Goal: Information Seeking & Learning: Learn about a topic

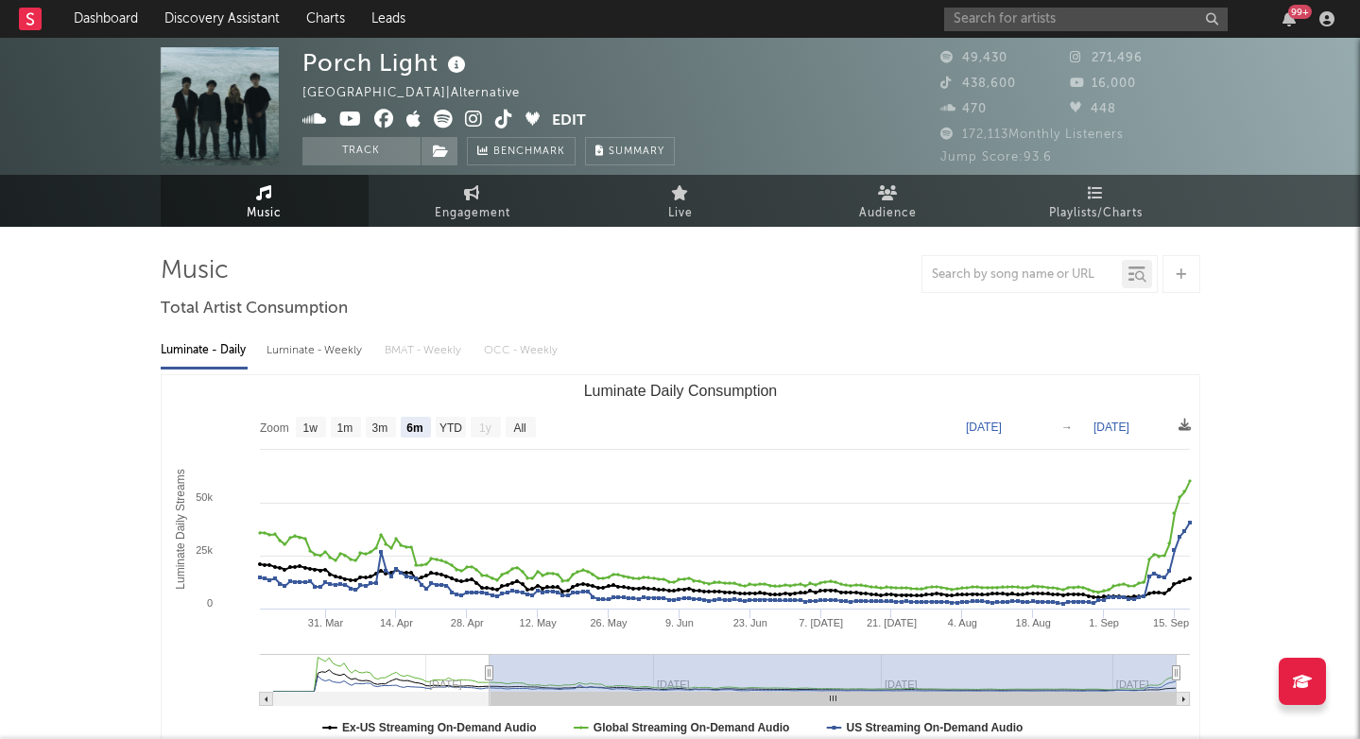
select select "6m"
click at [993, 15] on input "text" at bounding box center [1086, 20] width 284 height 24
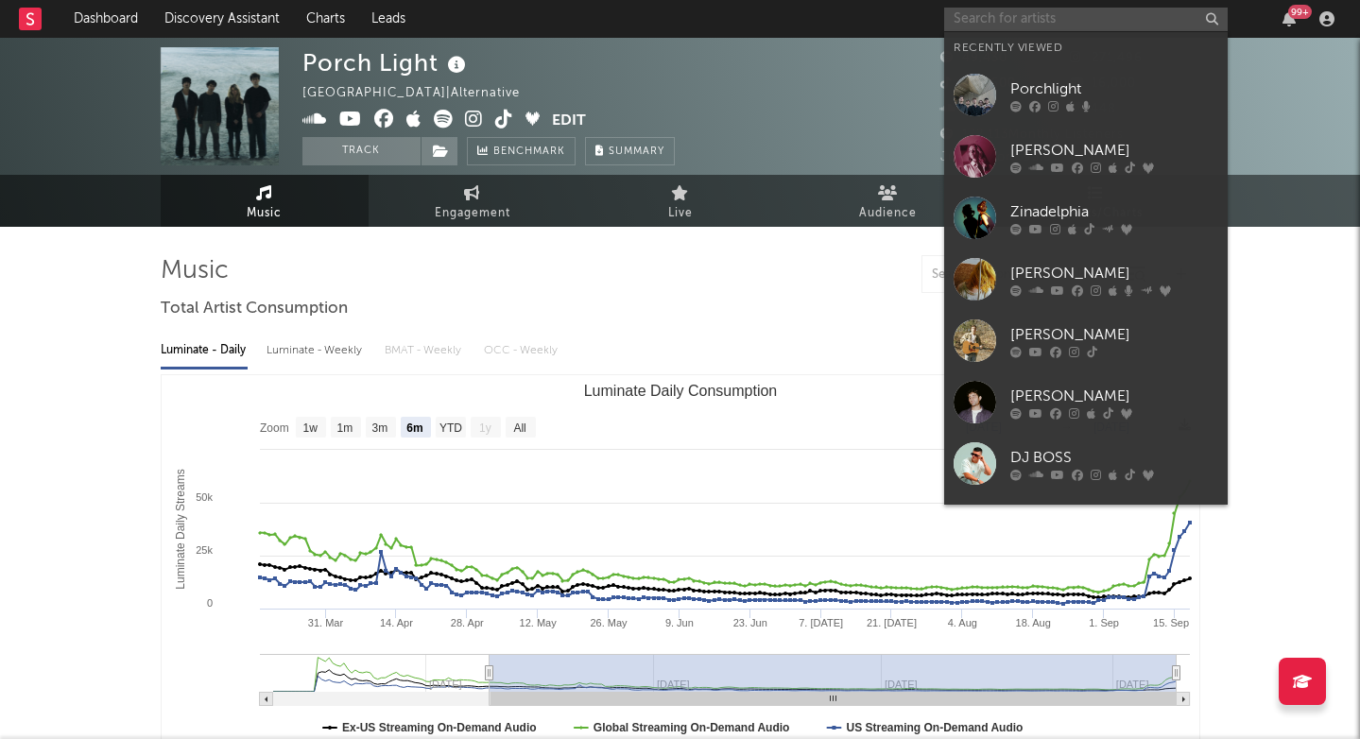
paste input "[URL][DOMAIN_NAME]"
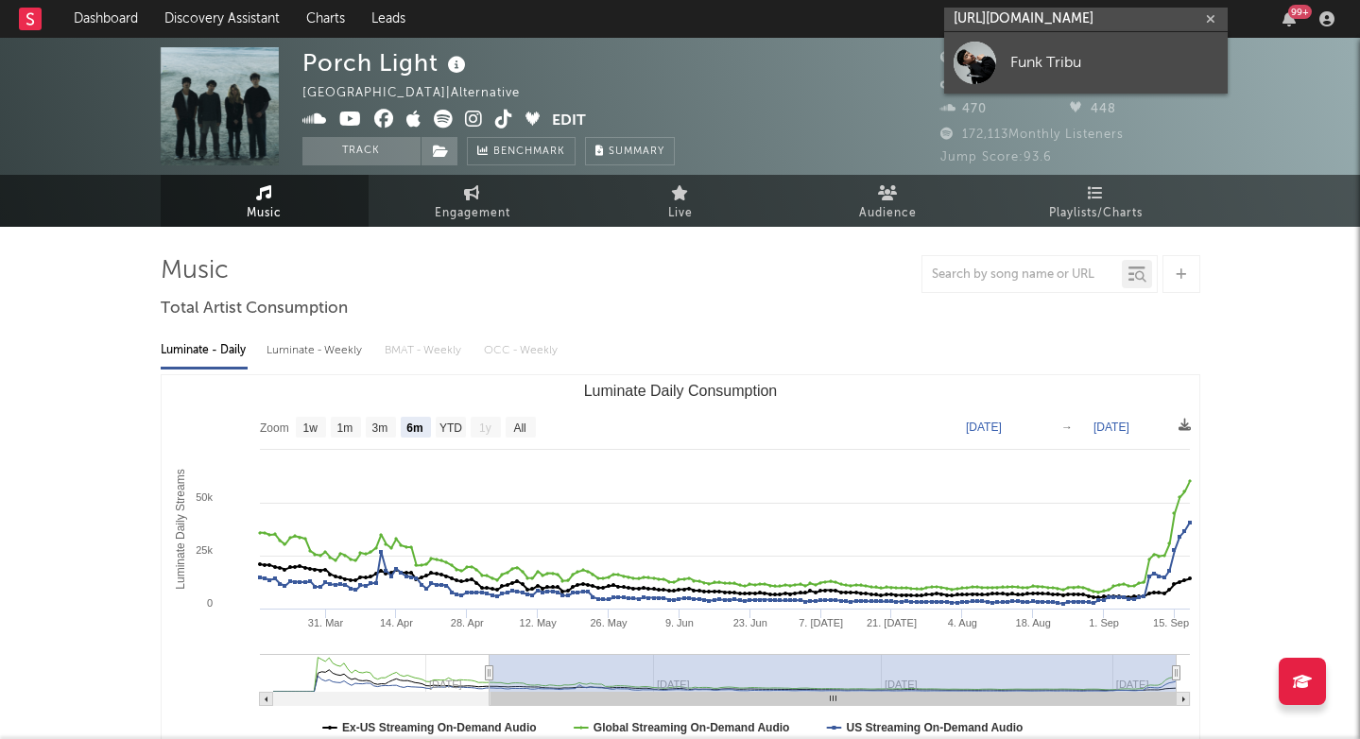
type input "[URL][DOMAIN_NAME]"
click at [1047, 54] on div "Funk Tribu" at bounding box center [1114, 62] width 208 height 23
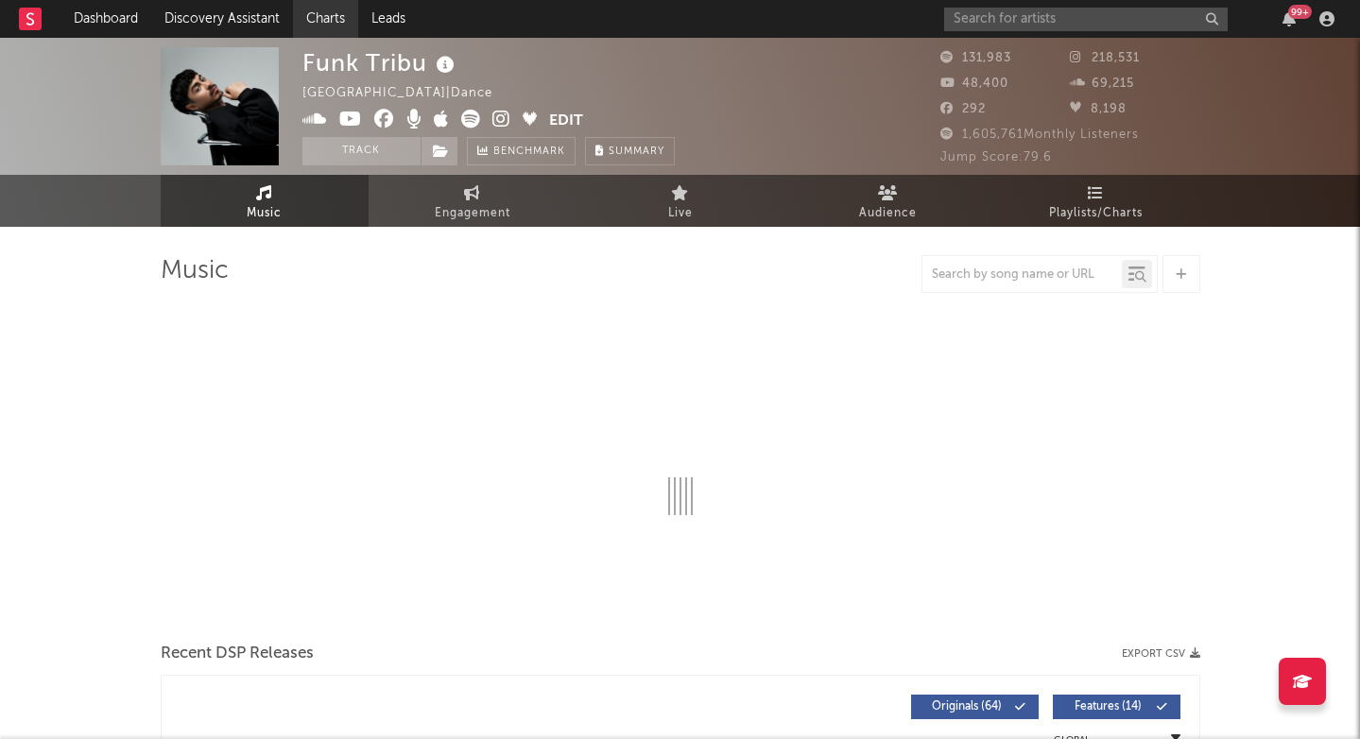
select select "6m"
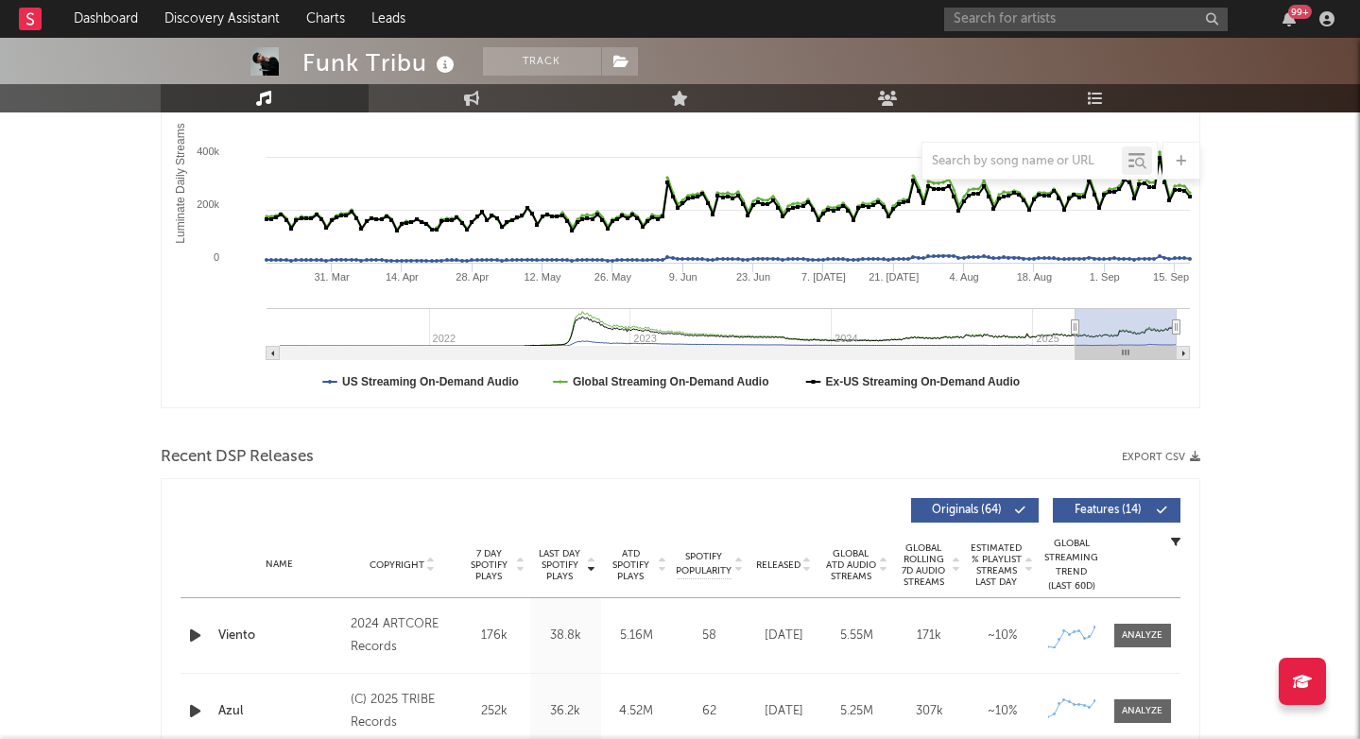
scroll to position [345, 0]
click at [1020, 23] on input "text" at bounding box center [1086, 20] width 284 height 24
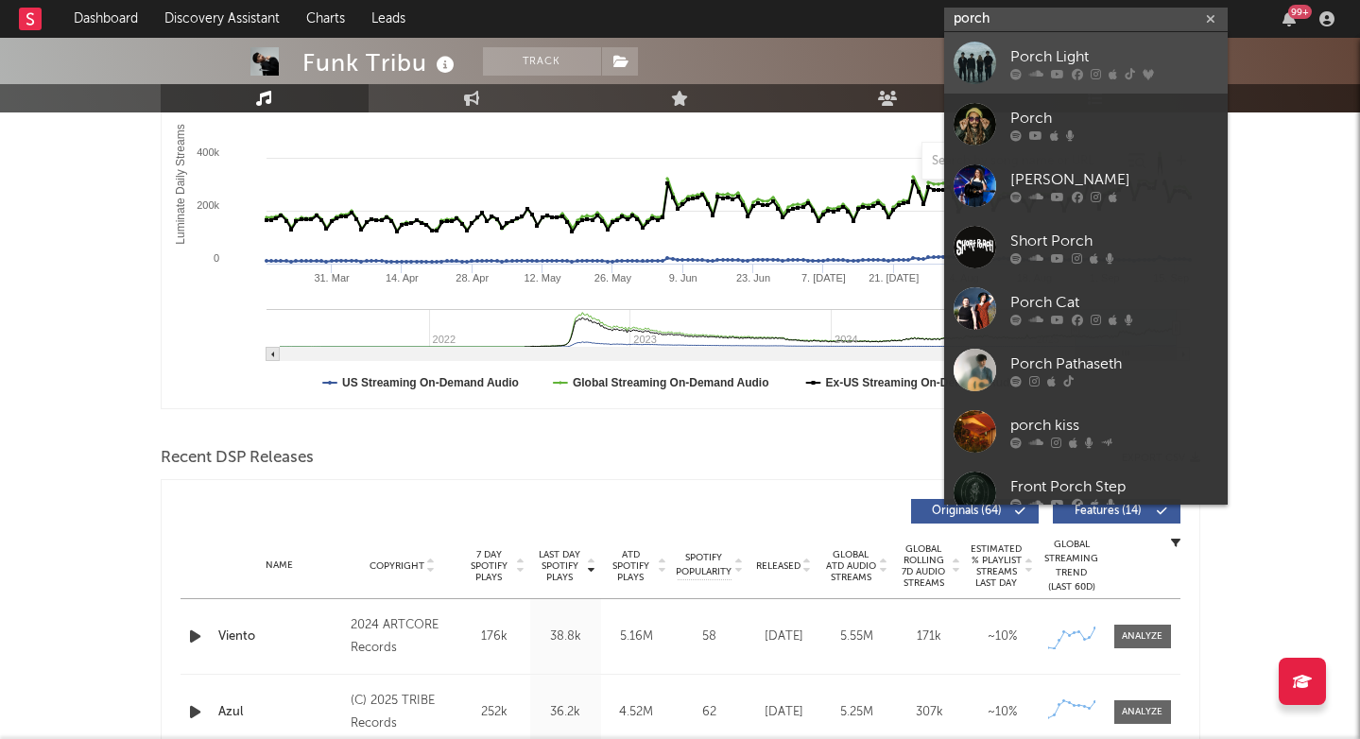
type input "porch"
click at [1023, 77] on div at bounding box center [1114, 73] width 208 height 11
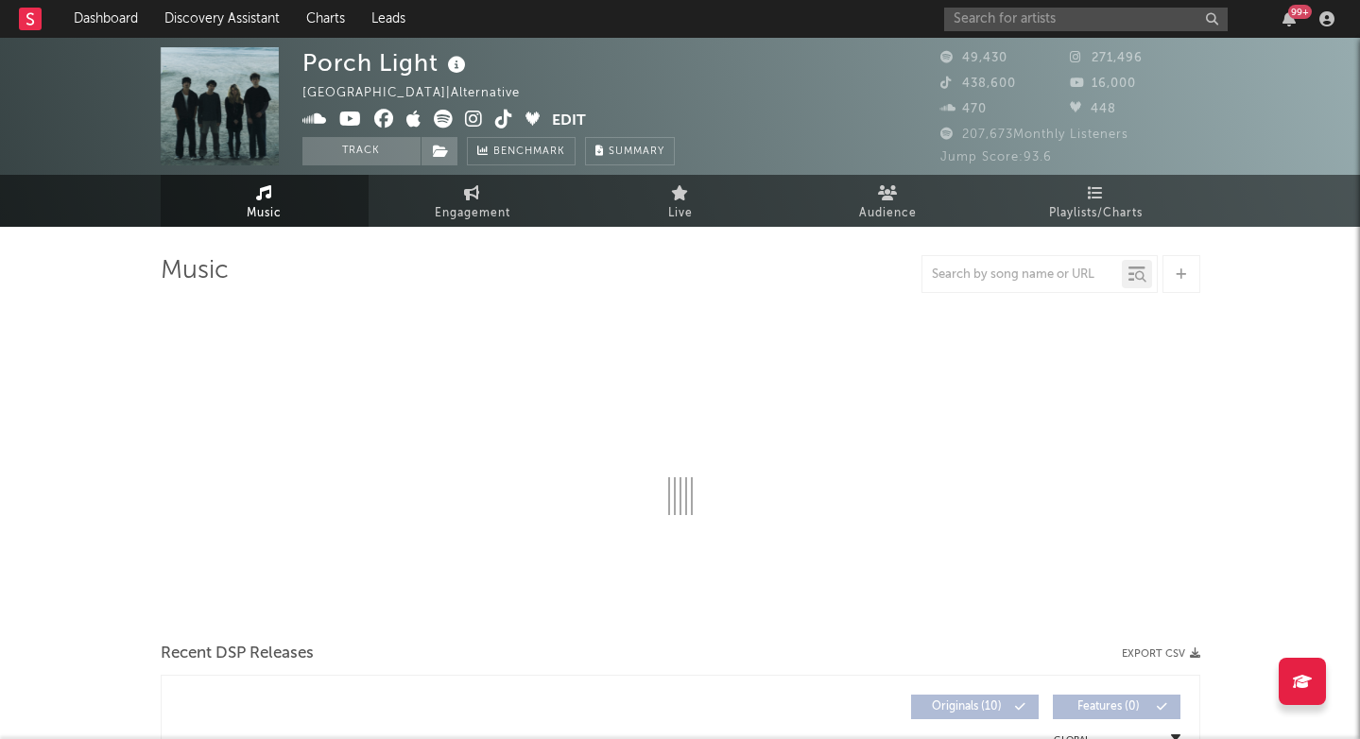
select select "6m"
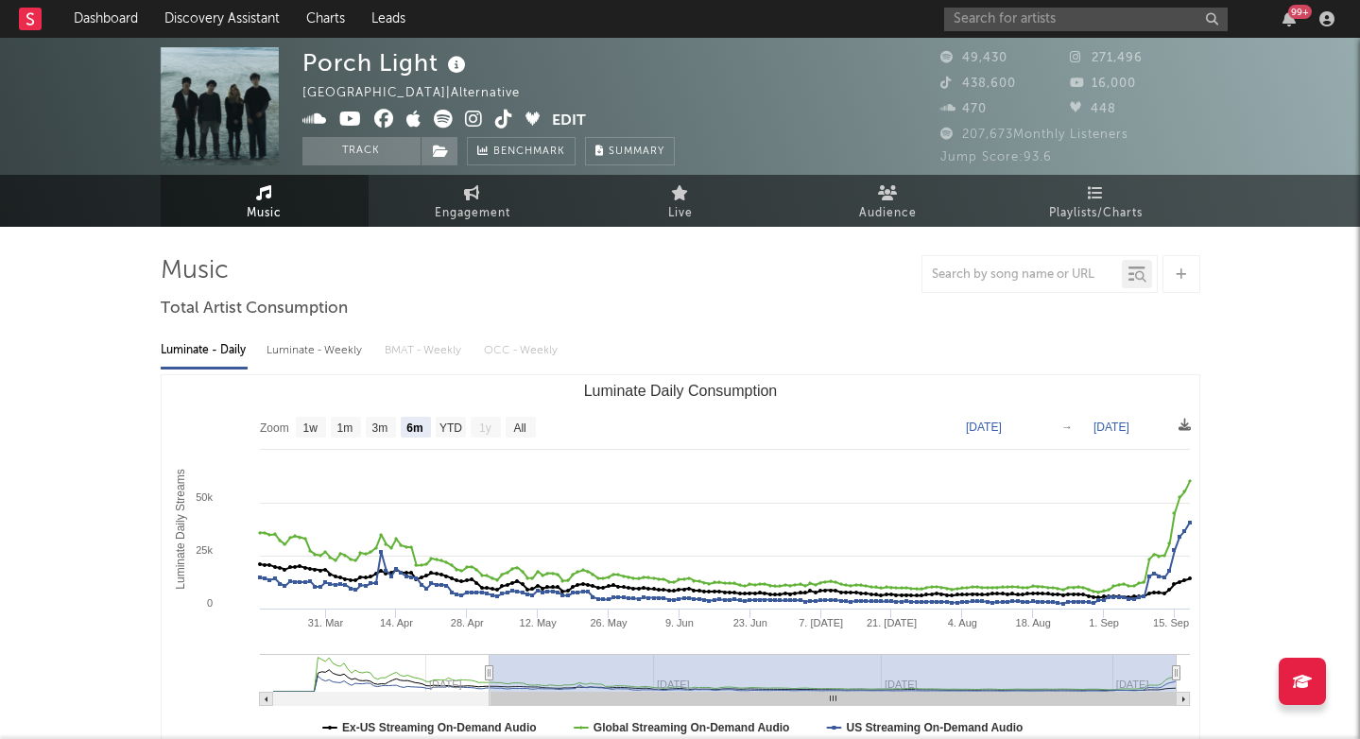
click at [447, 122] on icon at bounding box center [443, 119] width 19 height 19
click at [473, 121] on icon at bounding box center [474, 119] width 18 height 19
click at [495, 121] on icon at bounding box center [504, 119] width 18 height 19
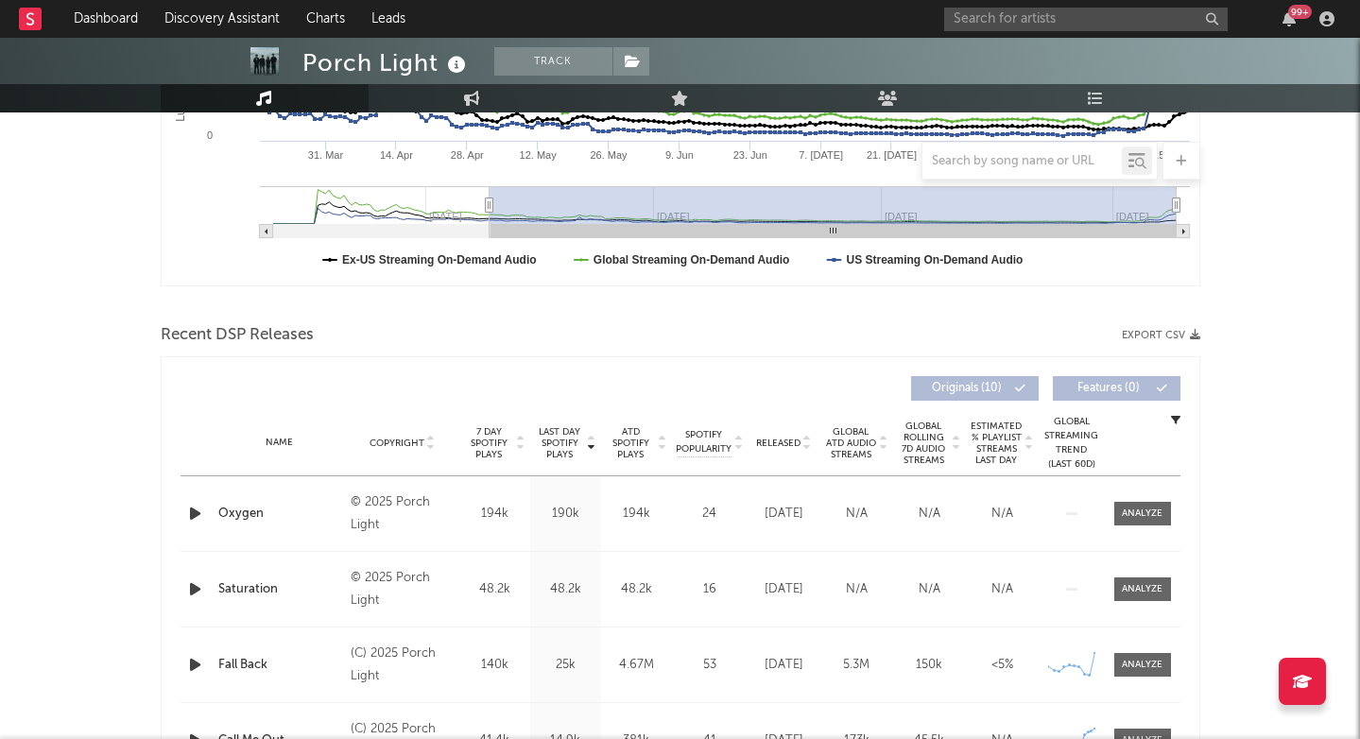
scroll to position [476, 0]
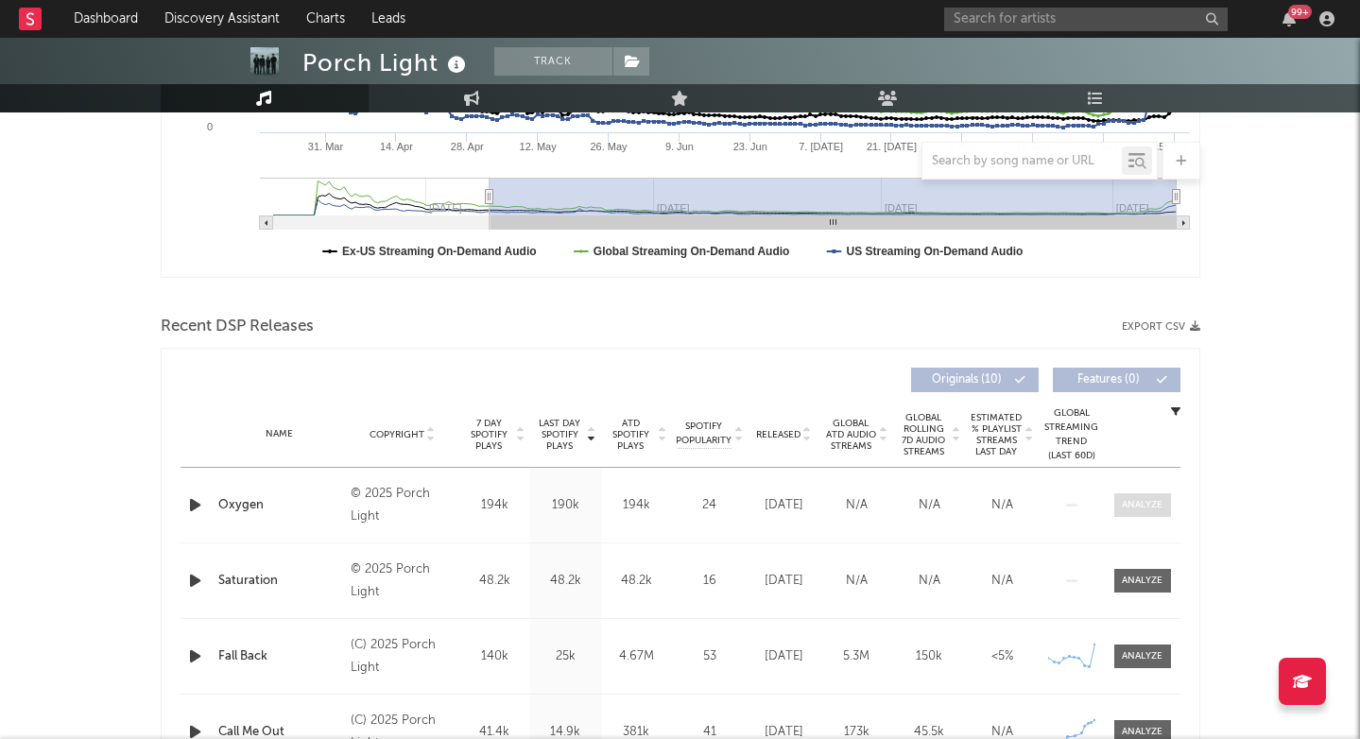
click at [1131, 497] on span at bounding box center [1142, 505] width 57 height 24
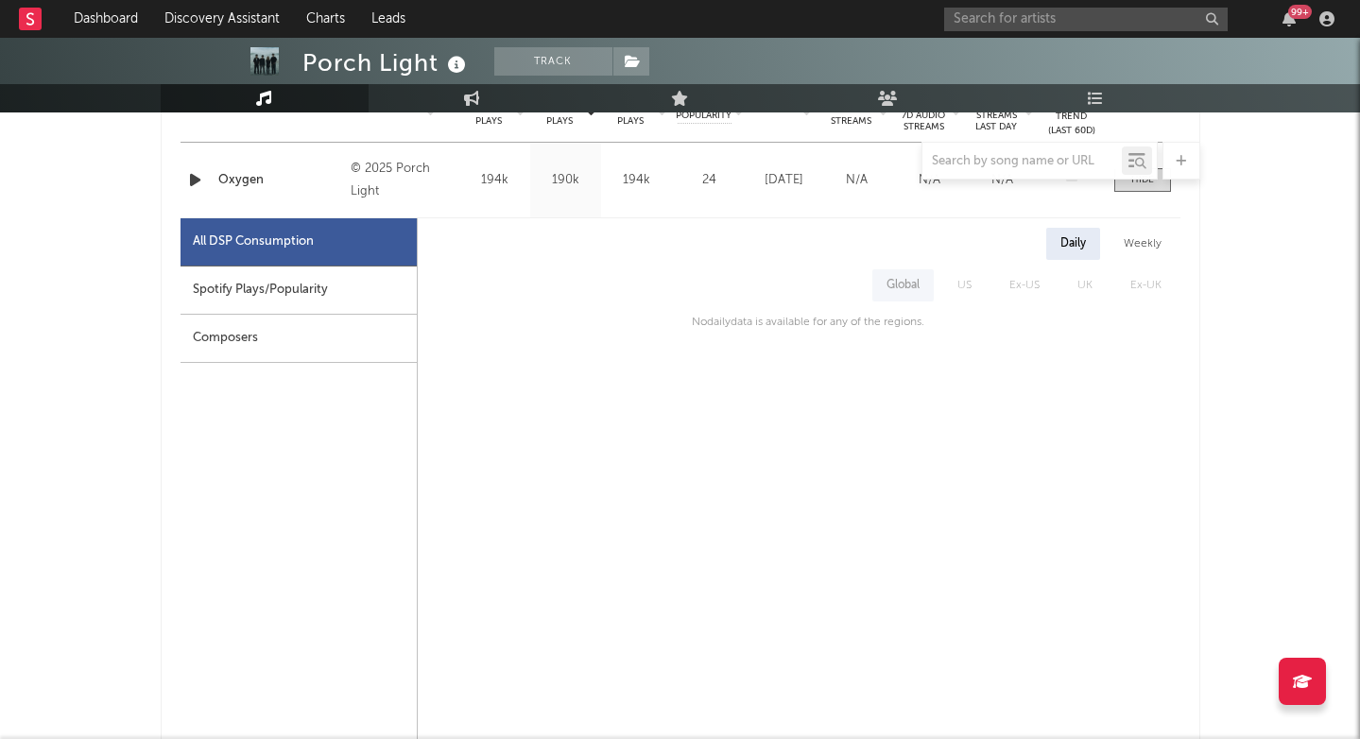
scroll to position [820, 0]
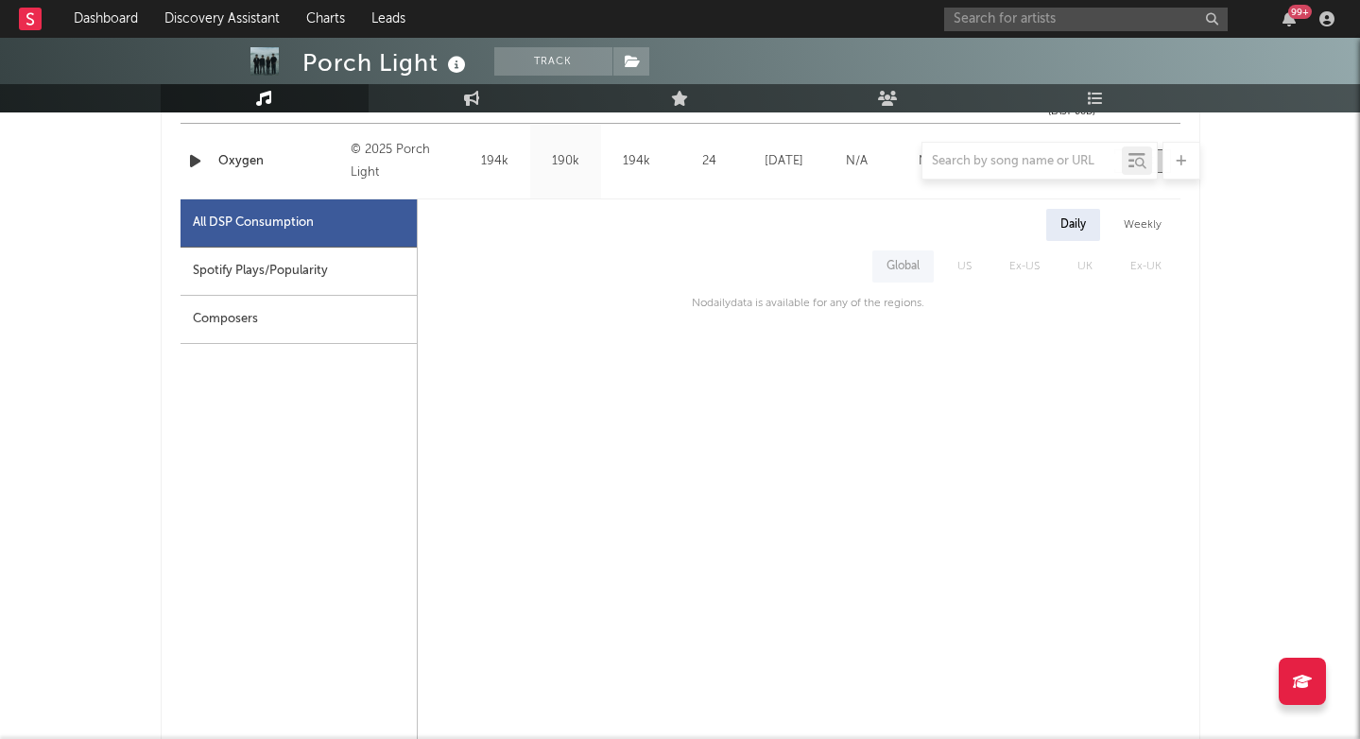
click at [385, 258] on div "Spotify Plays/Popularity" at bounding box center [298, 272] width 236 height 48
select select "1w"
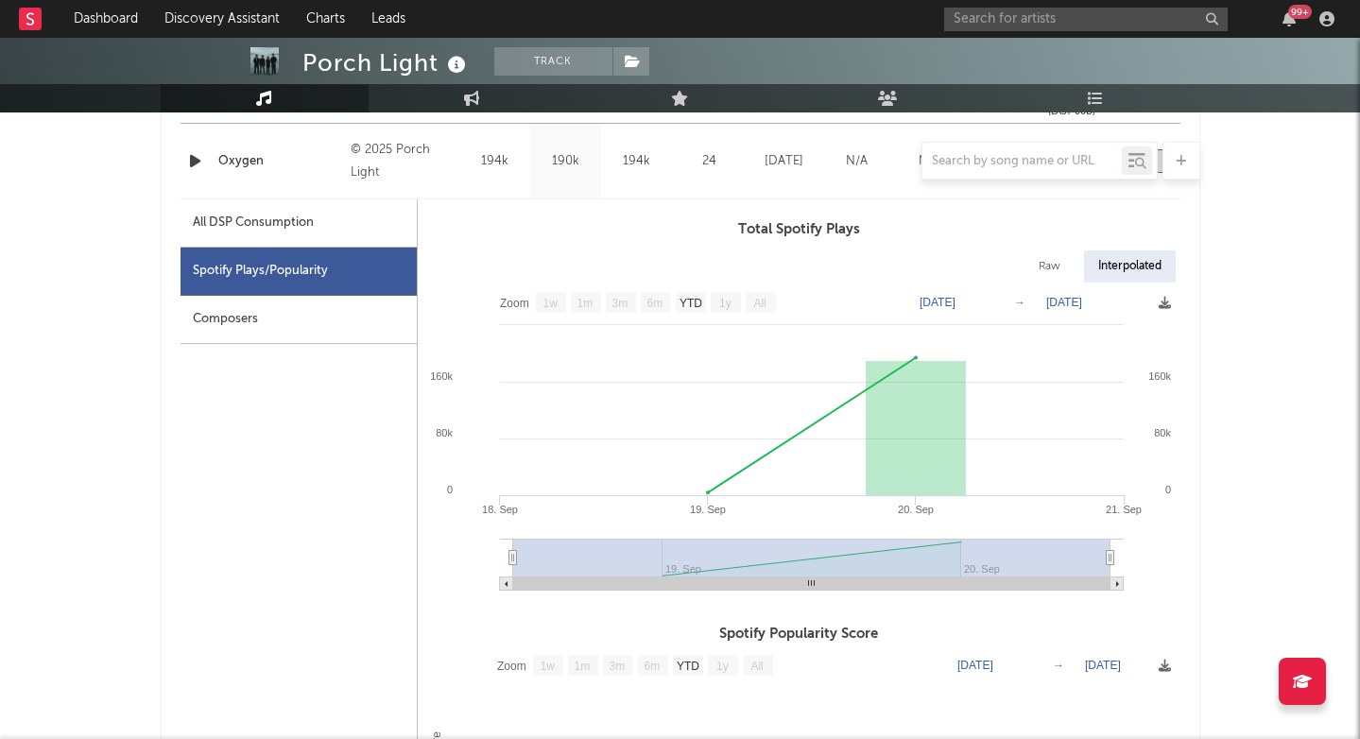
click at [988, 20] on input "text" at bounding box center [1086, 20] width 284 height 24
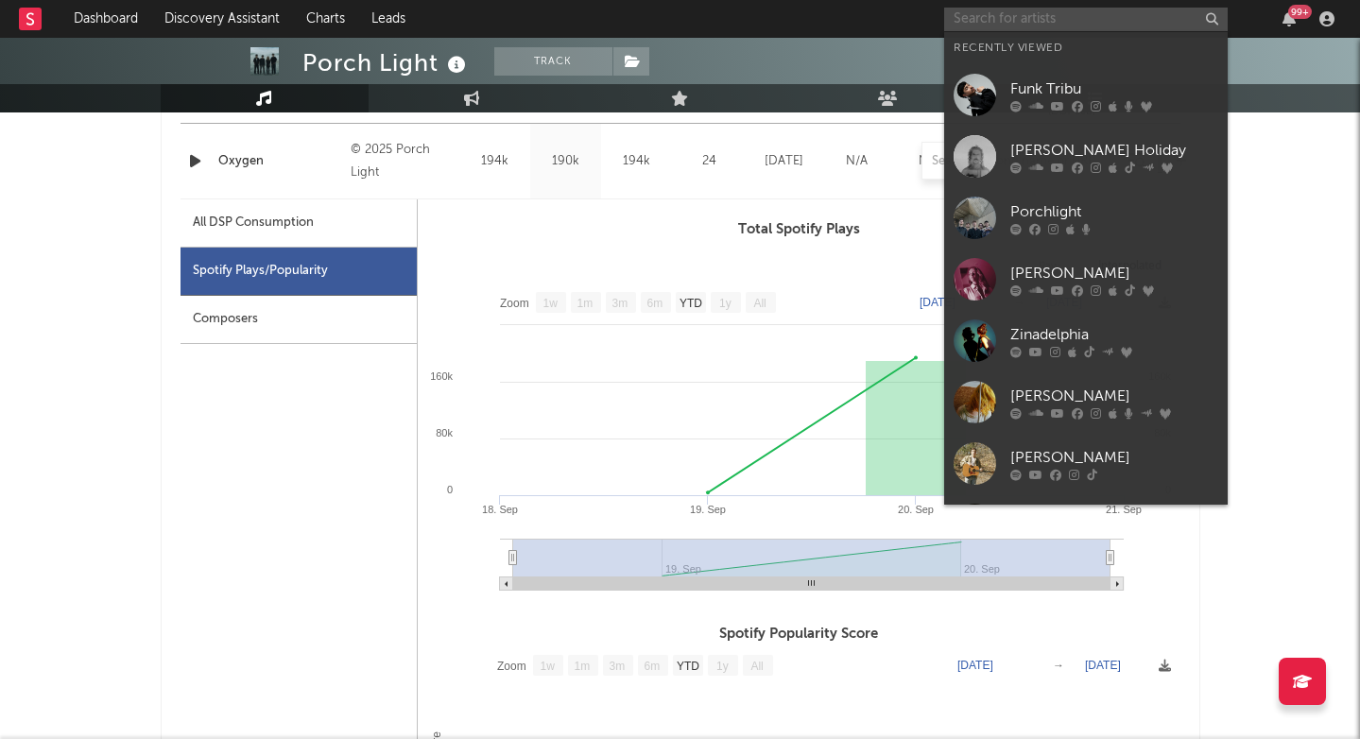
paste input "[PERSON_NAME]"
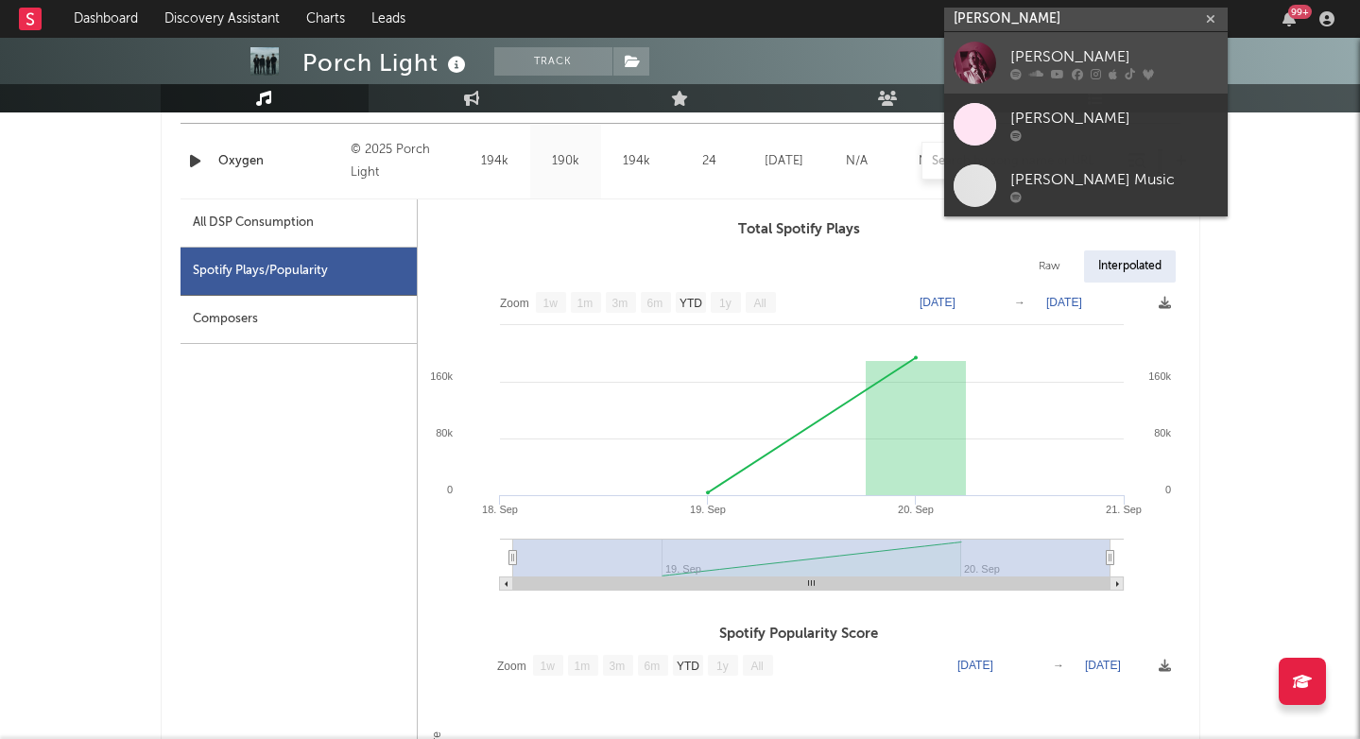
type input "[PERSON_NAME]"
click at [1008, 86] on link "[PERSON_NAME]" at bounding box center [1086, 62] width 284 height 61
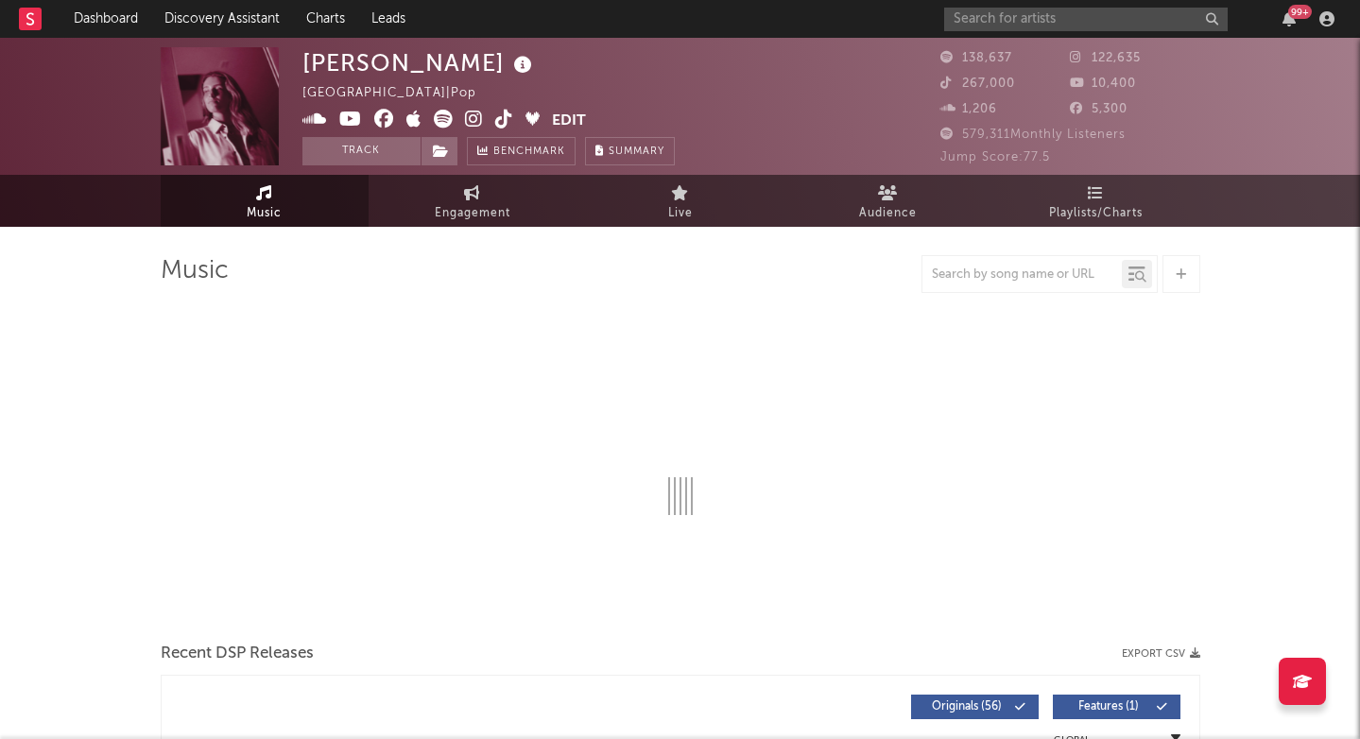
click at [472, 115] on icon at bounding box center [474, 119] width 18 height 19
select select "6m"
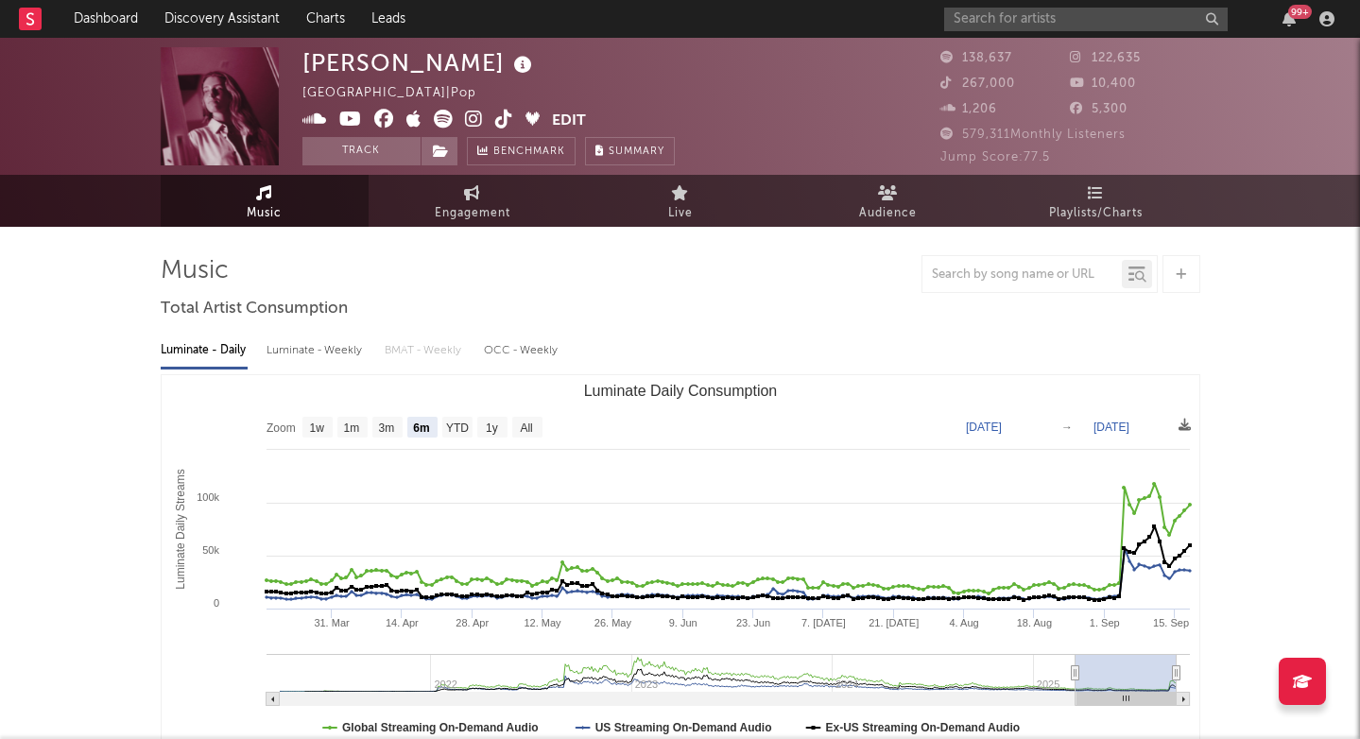
click at [440, 116] on icon at bounding box center [443, 119] width 19 height 19
click at [508, 114] on icon at bounding box center [504, 119] width 18 height 19
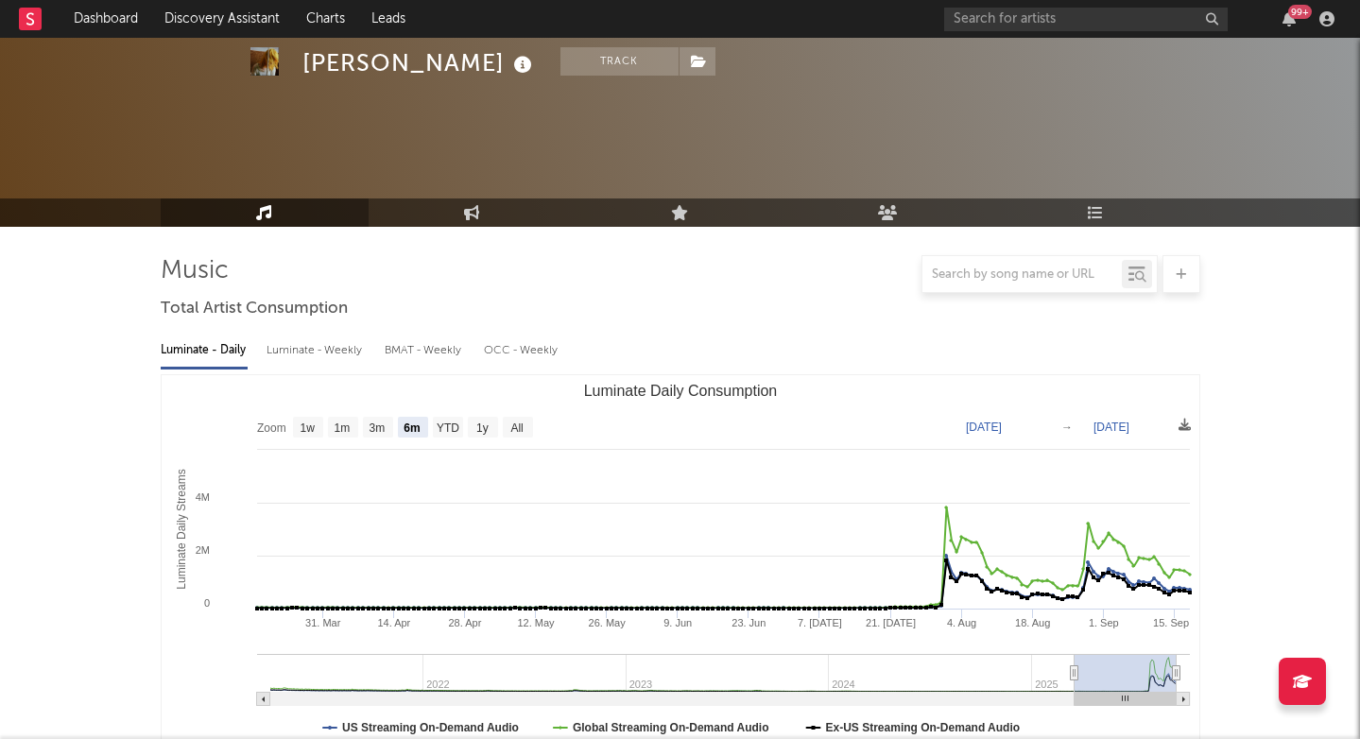
select select "6m"
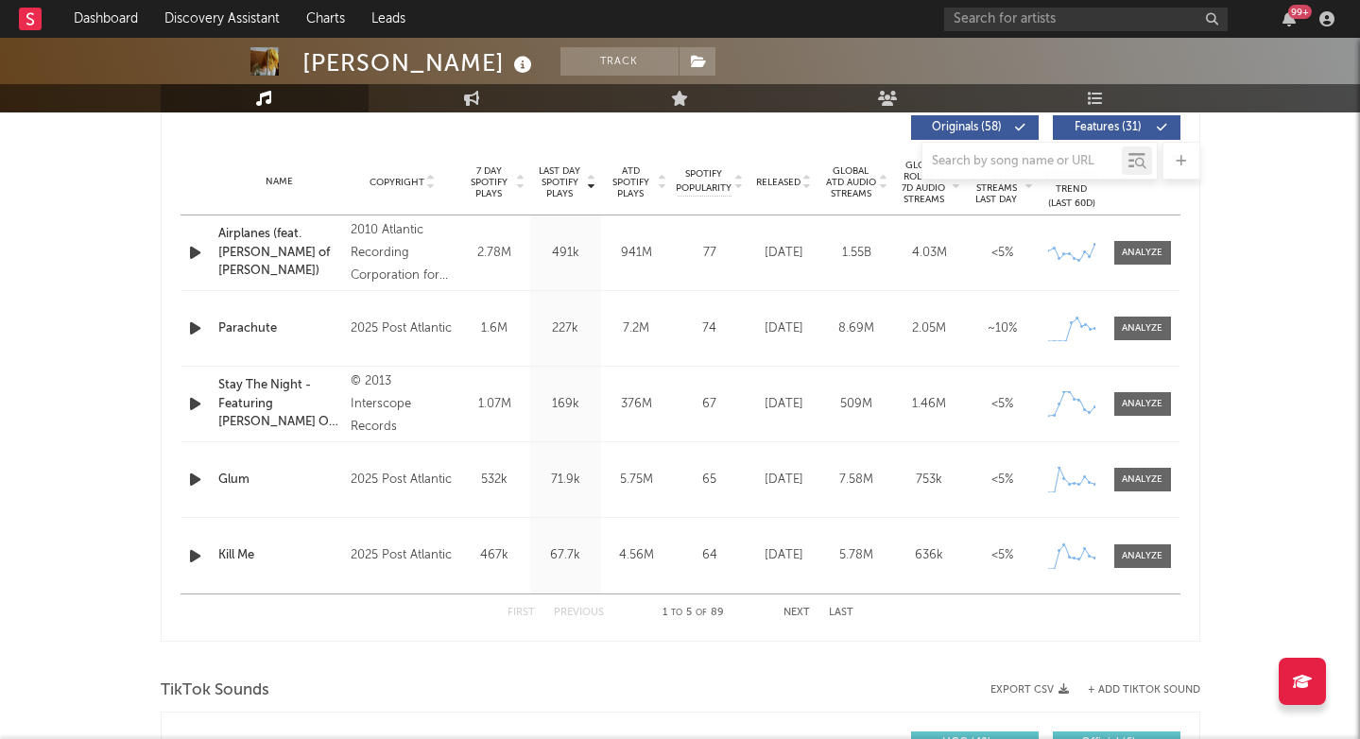
scroll to position [728, 0]
click at [186, 331] on icon "button" at bounding box center [195, 330] width 20 height 24
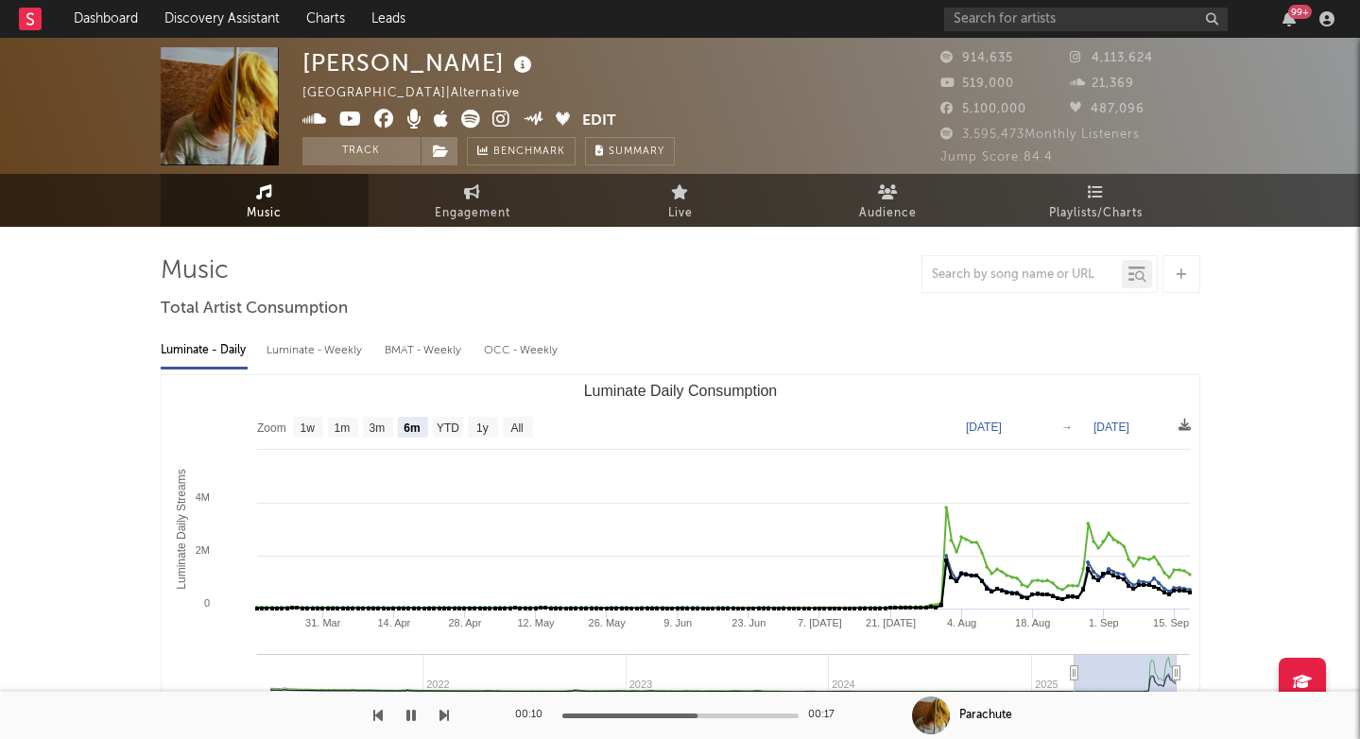
scroll to position [0, 0]
click at [498, 123] on icon at bounding box center [501, 119] width 18 height 19
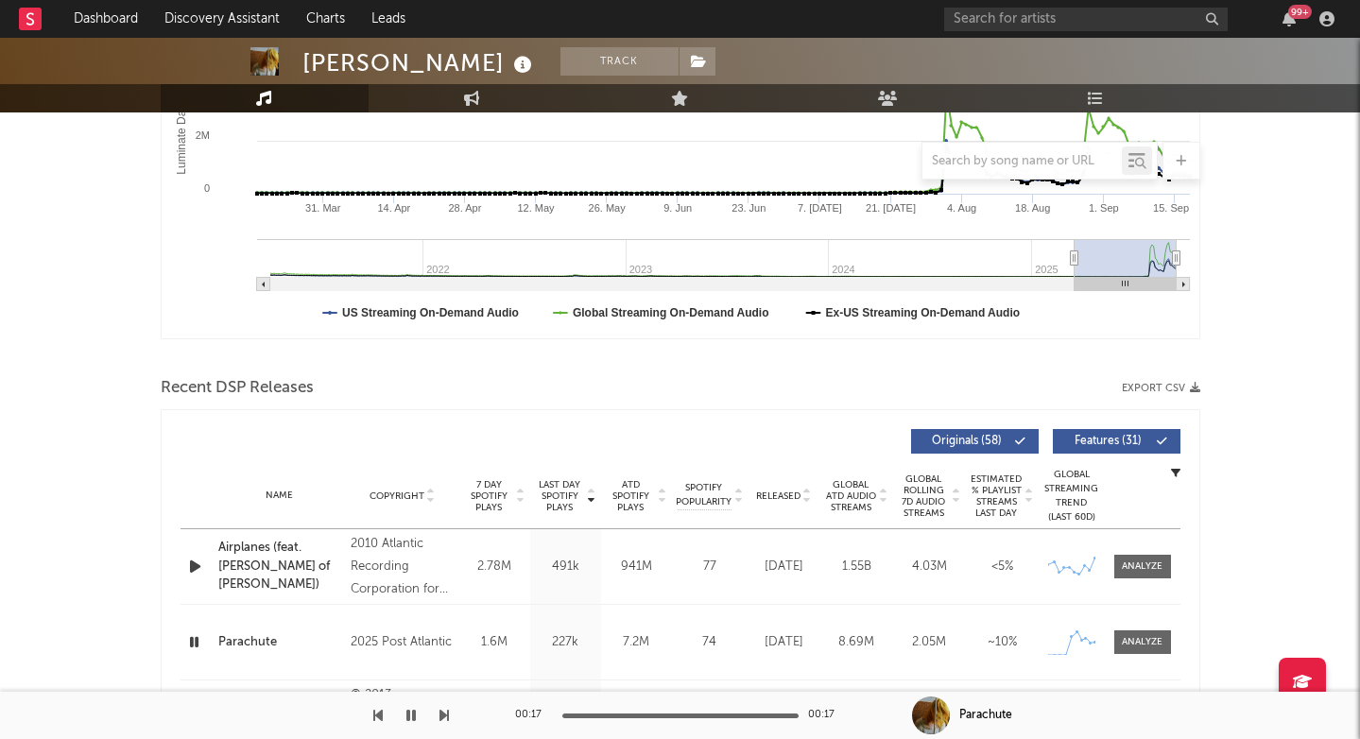
scroll to position [520, 0]
